Goal: Download file/media

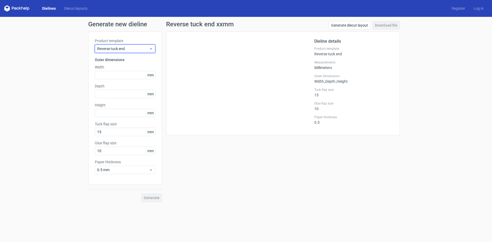
click at [150, 49] on use at bounding box center [151, 48] width 2 height 1
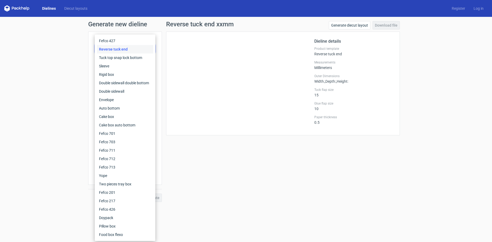
click at [50, 9] on link "Dielines" at bounding box center [49, 8] width 22 height 5
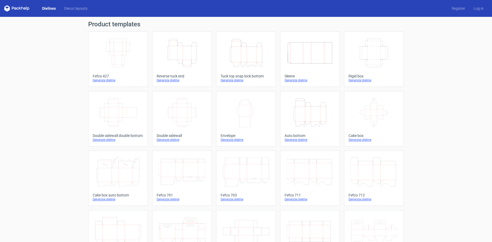
click at [115, 61] on icon "Width Depth Height" at bounding box center [118, 53] width 47 height 30
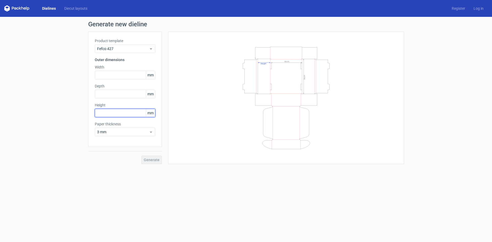
click at [110, 111] on input "text" at bounding box center [125, 113] width 61 height 8
type input "160"
click at [118, 95] on input "text" at bounding box center [125, 94] width 61 height 8
type input "160"
click at [111, 78] on input "text" at bounding box center [125, 75] width 61 height 8
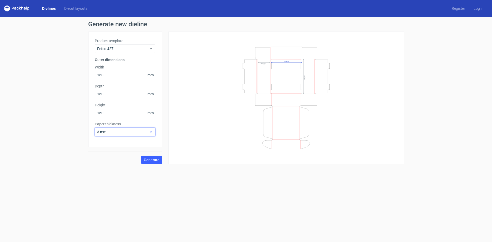
click at [152, 133] on icon at bounding box center [151, 132] width 4 height 4
click at [114, 168] on div "1.5 mm" at bounding box center [125, 169] width 56 height 8
click at [156, 160] on span "Generate" at bounding box center [152, 160] width 16 height 4
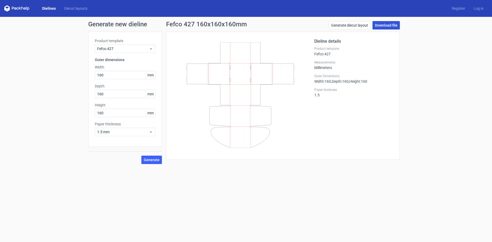
click at [382, 26] on link "Download file" at bounding box center [386, 25] width 27 height 8
drag, startPoint x: 107, startPoint y: 76, endPoint x: 85, endPoint y: 73, distance: 22.3
click at [95, 73] on input "160" at bounding box center [125, 75] width 61 height 8
type input "150"
drag, startPoint x: 117, startPoint y: 95, endPoint x: 81, endPoint y: 92, distance: 36.3
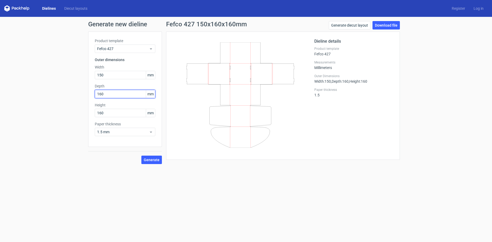
click at [95, 92] on input "160" at bounding box center [125, 94] width 61 height 8
type input "150"
drag, startPoint x: 107, startPoint y: 114, endPoint x: 86, endPoint y: 110, distance: 21.6
click at [95, 110] on input "160" at bounding box center [125, 113] width 61 height 8
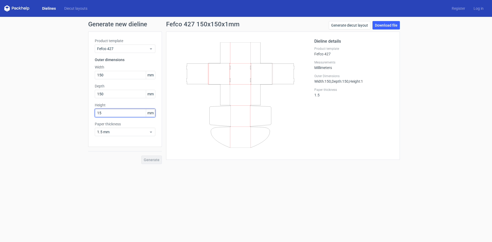
type input "150"
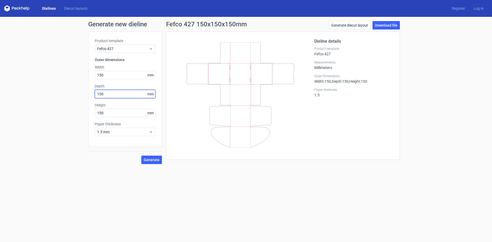
click at [106, 92] on input "150" at bounding box center [125, 94] width 61 height 8
click at [148, 133] on span "1.5 mm" at bounding box center [123, 131] width 52 height 5
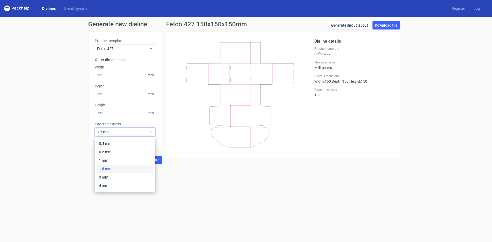
click at [188, 186] on form "Generate new dieline Product template Fefco 427 Outer dimensions Width 150 mm D…" at bounding box center [246, 129] width 492 height 225
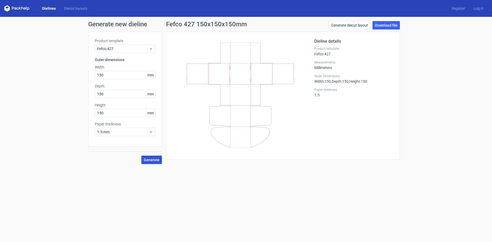
click at [151, 159] on span "Generate" at bounding box center [152, 160] width 16 height 4
click at [390, 24] on link "Download file" at bounding box center [386, 25] width 27 height 8
drag, startPoint x: 107, startPoint y: 76, endPoint x: 75, endPoint y: 73, distance: 32.4
click at [95, 73] on input "150" at bounding box center [125, 75] width 61 height 8
type input "200"
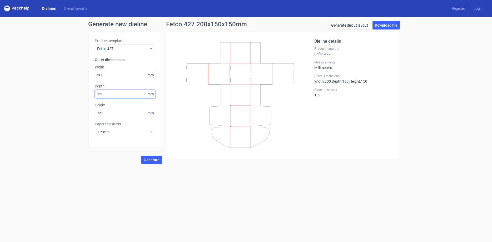
drag, startPoint x: 107, startPoint y: 94, endPoint x: 91, endPoint y: 93, distance: 15.6
click at [95, 93] on input "150" at bounding box center [125, 94] width 61 height 8
type input "200"
drag, startPoint x: 105, startPoint y: 114, endPoint x: 82, endPoint y: 112, distance: 23.8
click at [95, 112] on input "150" at bounding box center [125, 113] width 61 height 8
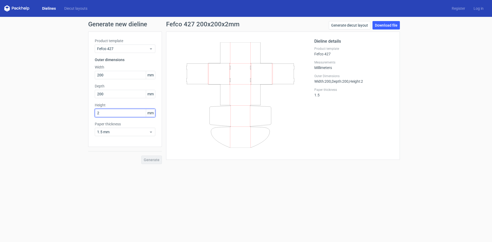
type input "25"
click at [152, 161] on span "Generate" at bounding box center [152, 160] width 16 height 4
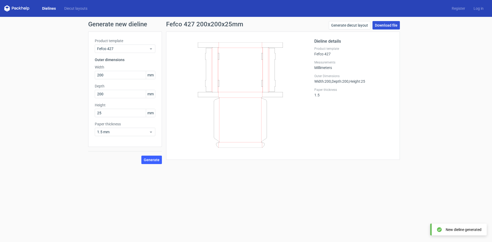
click at [390, 24] on link "Download file" at bounding box center [386, 25] width 27 height 8
